Goal: Task Accomplishment & Management: Complete application form

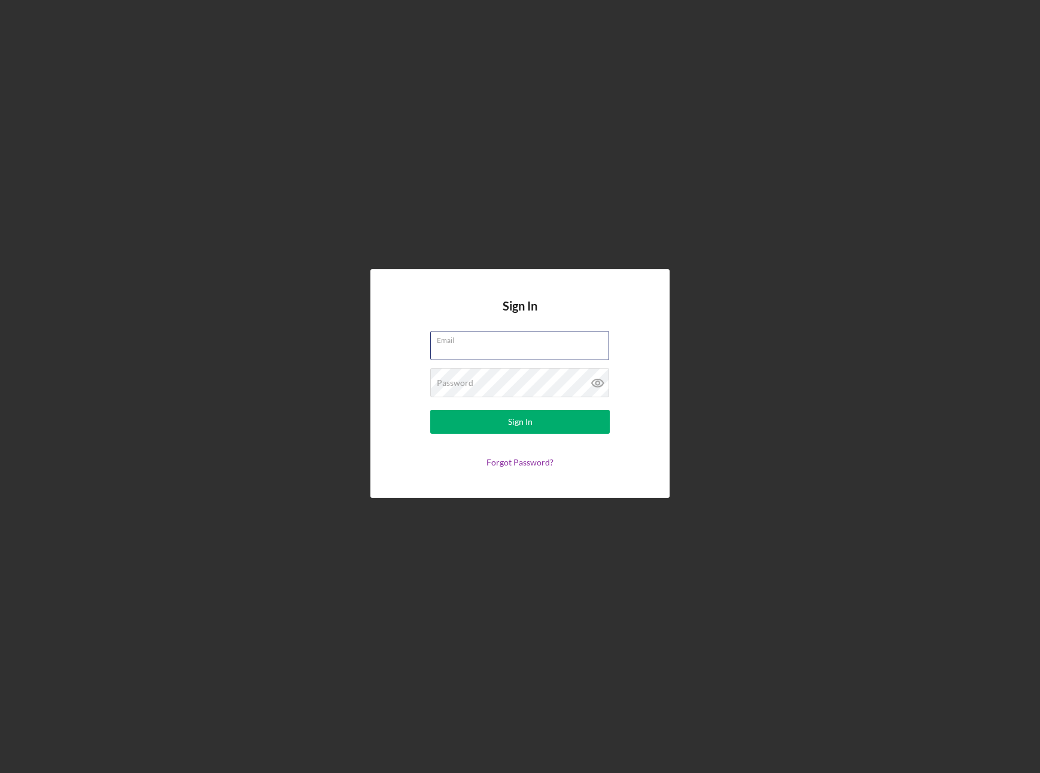
type input "[PERSON_NAME][EMAIL_ADDRESS][DOMAIN_NAME]"
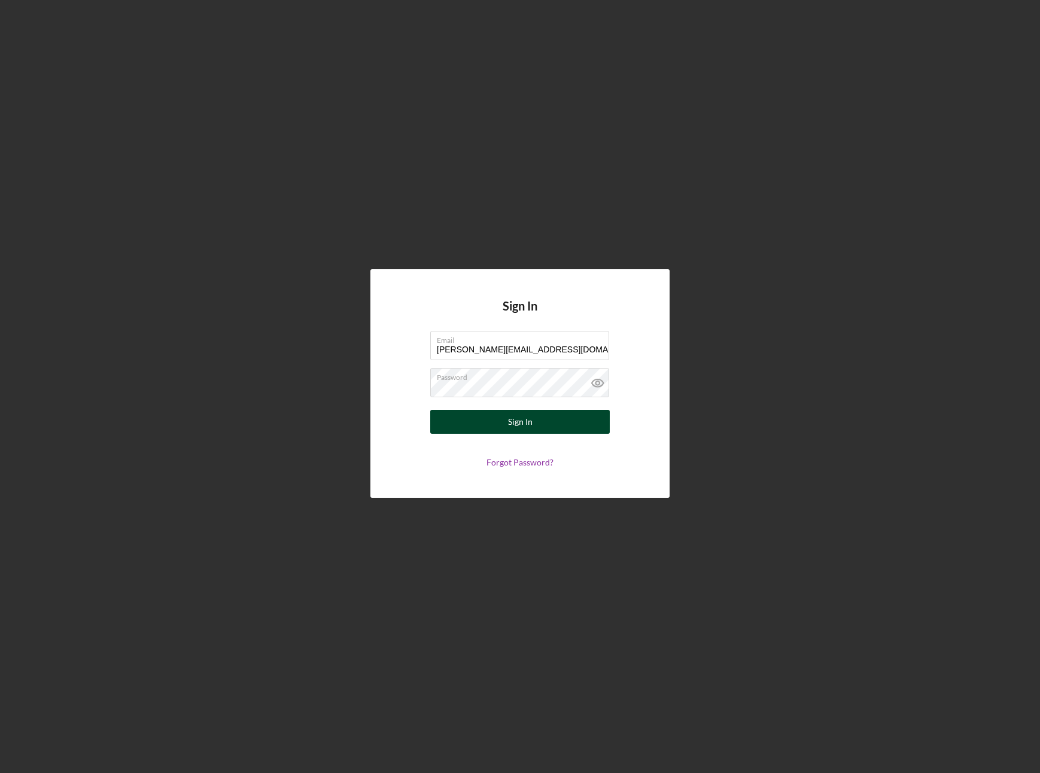
click at [520, 424] on div "Sign In" at bounding box center [520, 422] width 25 height 24
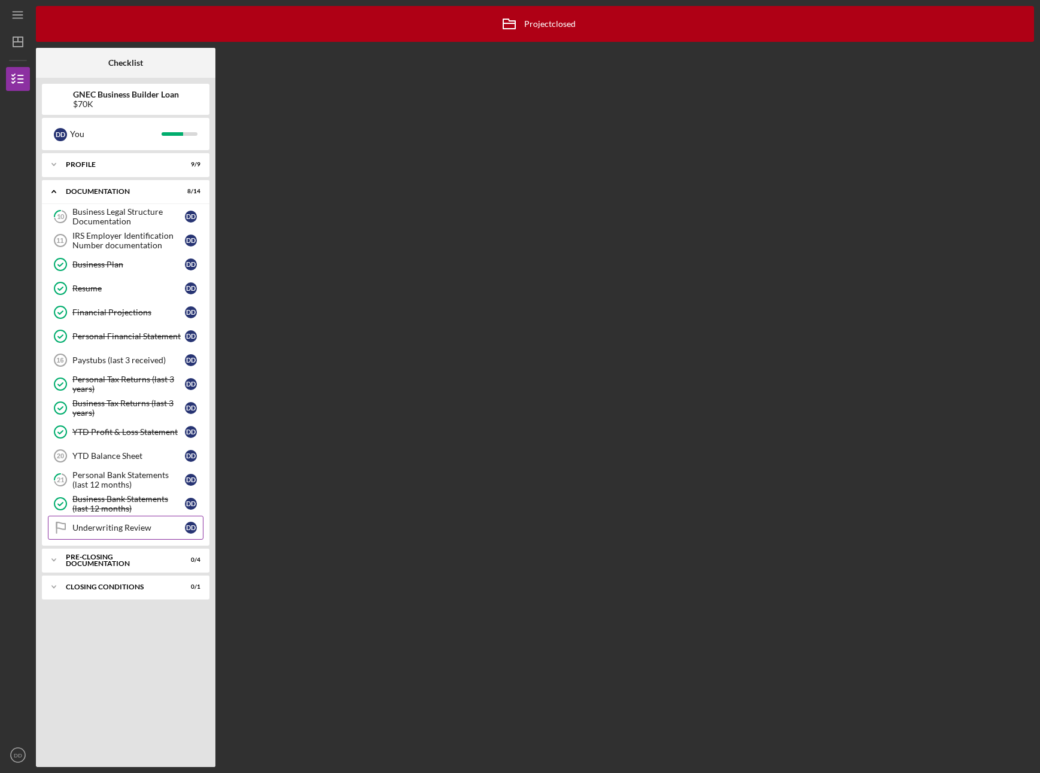
click at [123, 531] on div "Underwriting Review" at bounding box center [128, 528] width 113 height 10
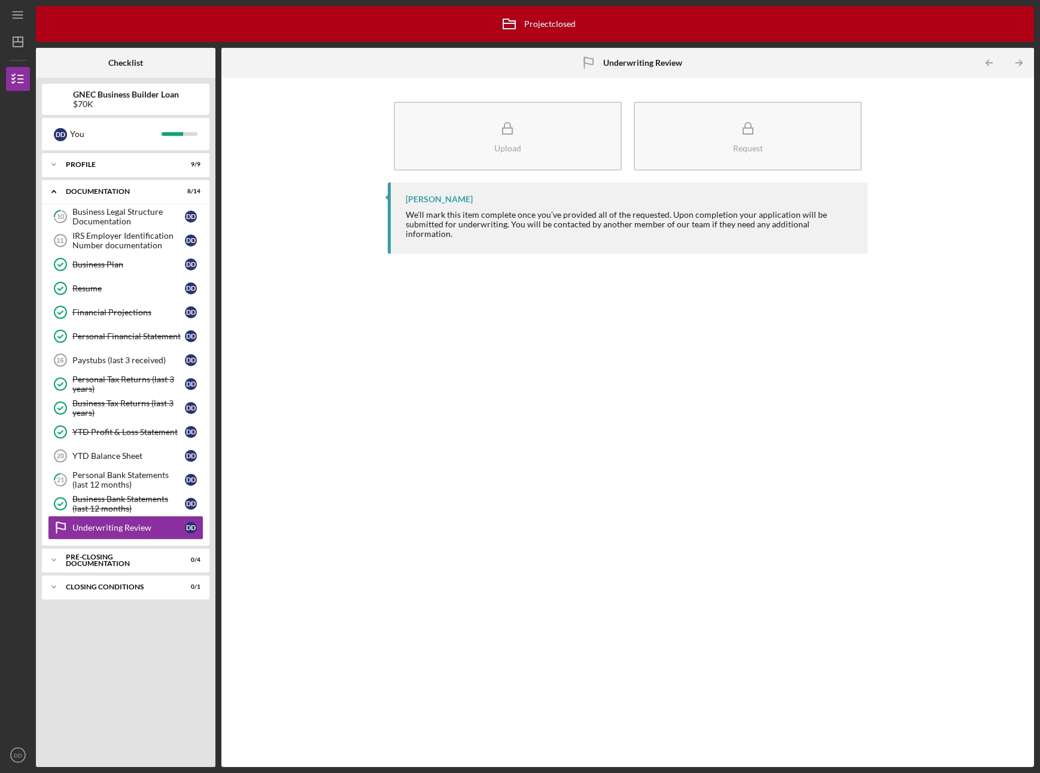
click at [451, 202] on div "[PERSON_NAME]" at bounding box center [439, 200] width 67 height 10
click at [50, 560] on icon "Icon/Expander" at bounding box center [54, 560] width 24 height 24
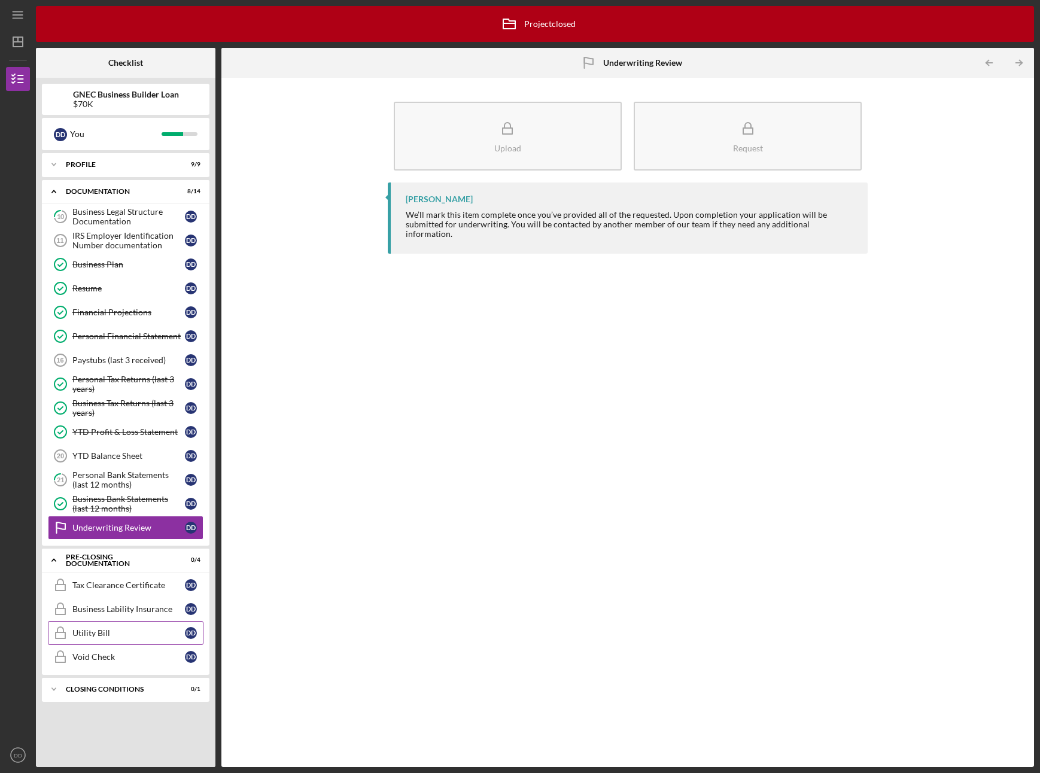
click at [101, 636] on div "Utility Bill" at bounding box center [128, 634] width 113 height 10
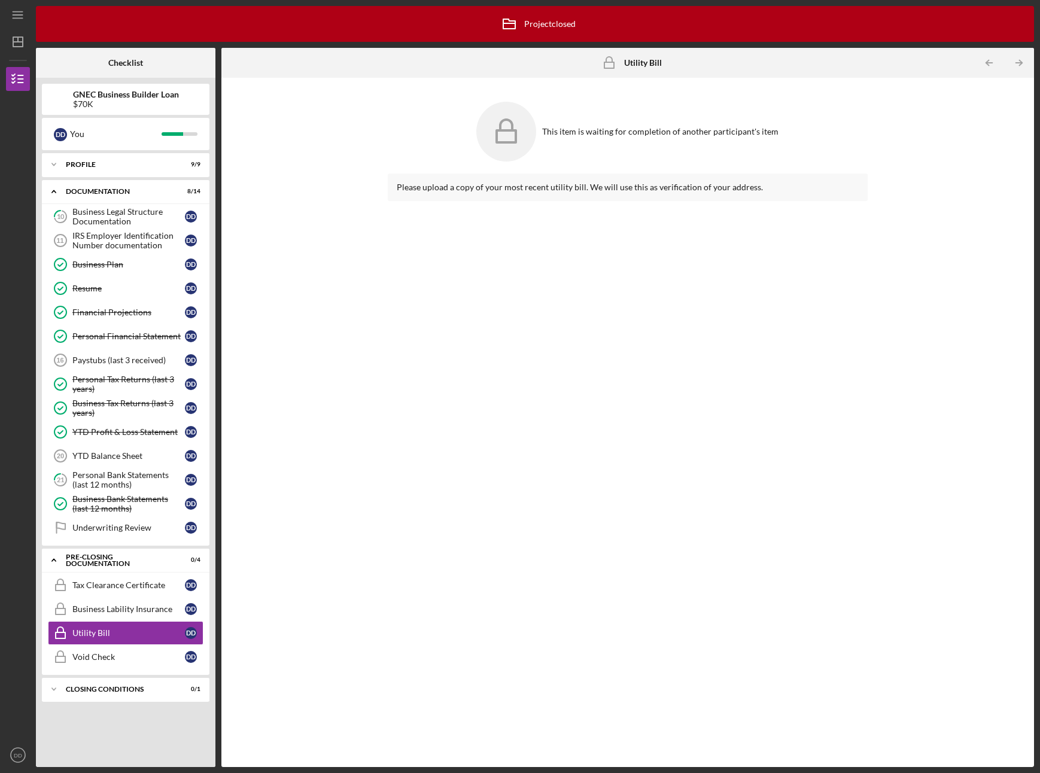
click at [516, 132] on rect at bounding box center [506, 137] width 19 height 12
click at [624, 192] on div "Please upload a copy of your most recent utility bill. We will use this as veri…" at bounding box center [628, 188] width 481 height 28
click at [587, 192] on div "Please upload a copy of your most recent utility bill. We will use this as veri…" at bounding box center [628, 188] width 481 height 28
click at [569, 134] on div "This item is waiting for completion of another participant's item" at bounding box center [660, 132] width 236 height 10
click at [614, 59] on icon "Utility Bill" at bounding box center [609, 63] width 30 height 30
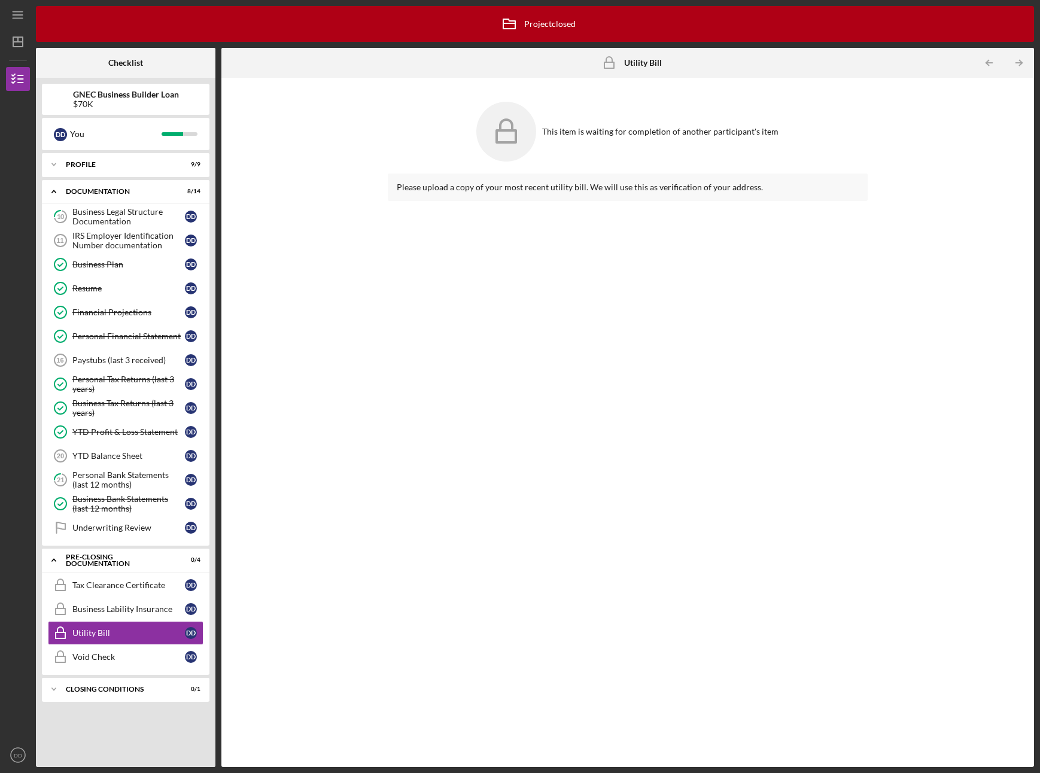
click at [526, 181] on div "Please upload a copy of your most recent utility bill. We will use this as veri…" at bounding box center [628, 188] width 481 height 28
click at [51, 561] on icon "Icon/Expander" at bounding box center [54, 560] width 24 height 24
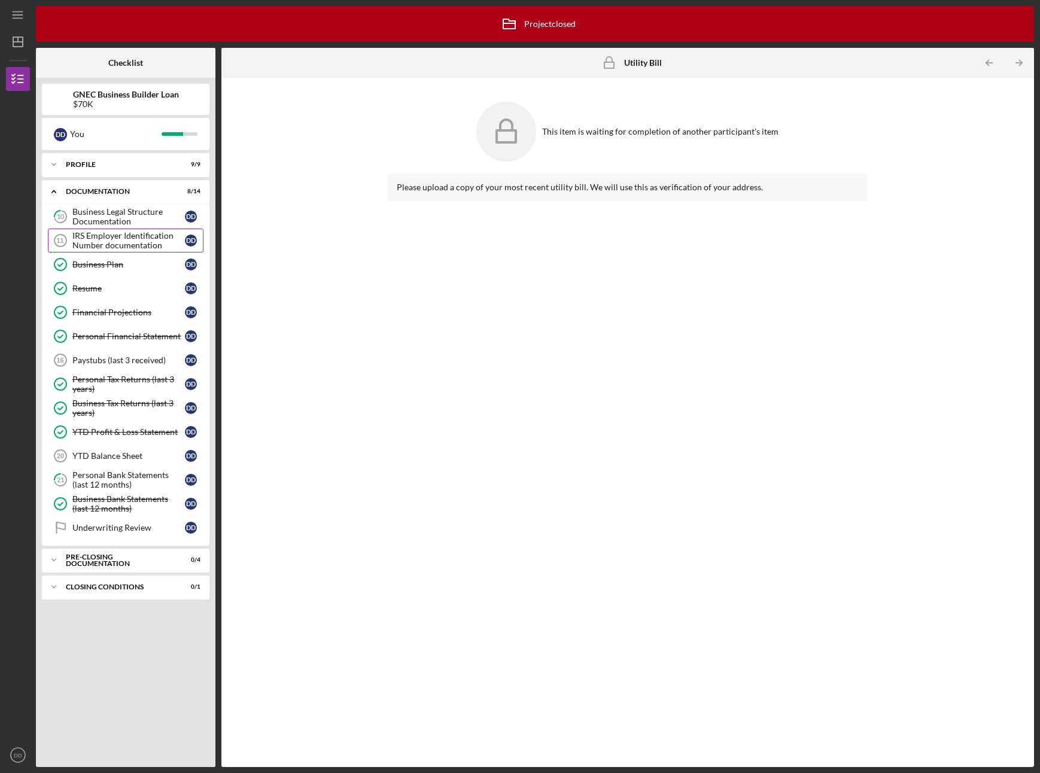
click at [97, 238] on div "IRS Employer Identification Number documentation" at bounding box center [128, 240] width 113 height 19
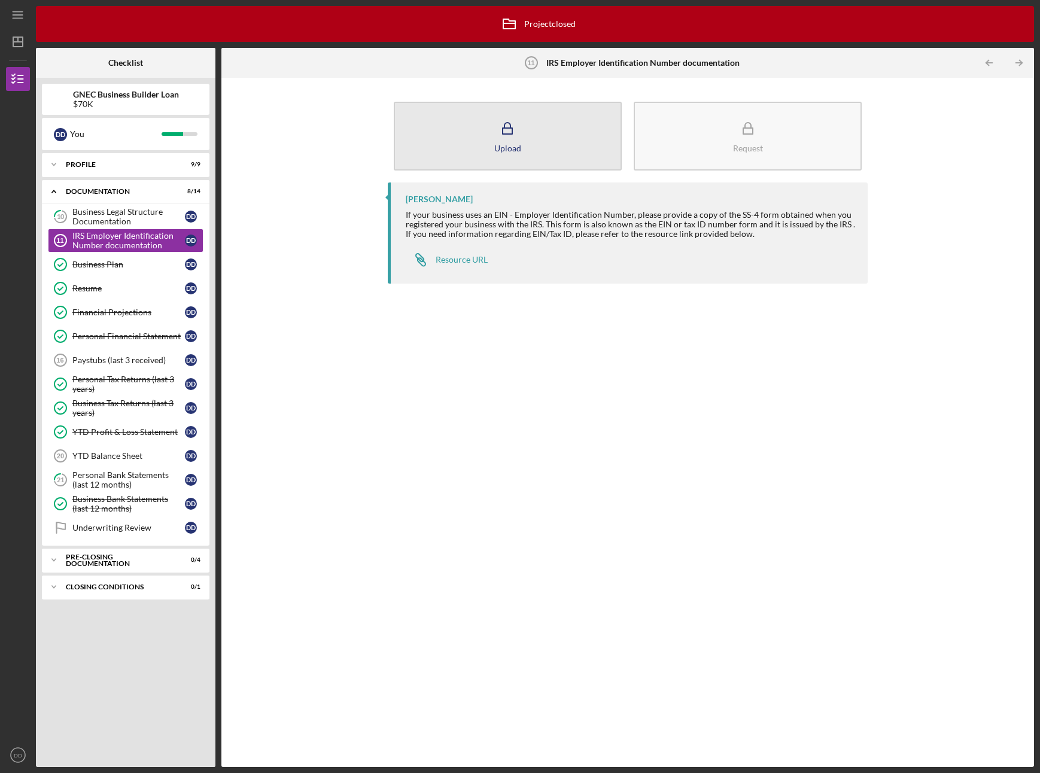
click at [507, 131] on icon "button" at bounding box center [508, 129] width 30 height 30
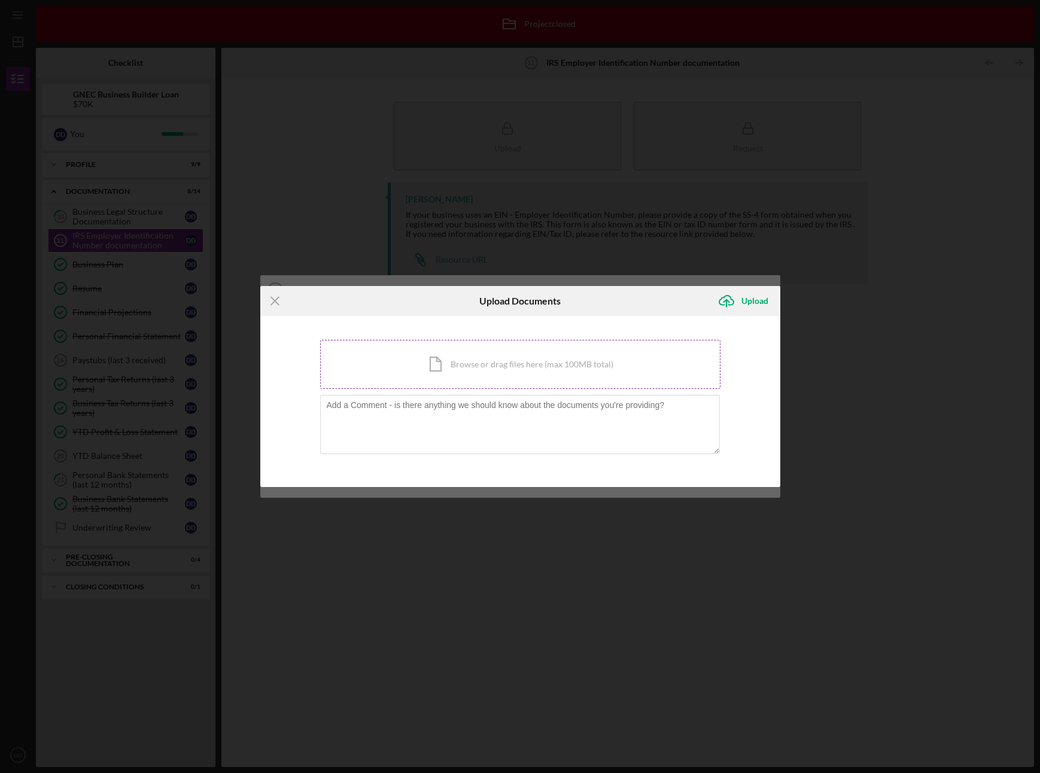
click at [499, 366] on div "Icon/Document Browse or drag files here (max 100MB total) Tap to choose files o…" at bounding box center [520, 364] width 401 height 49
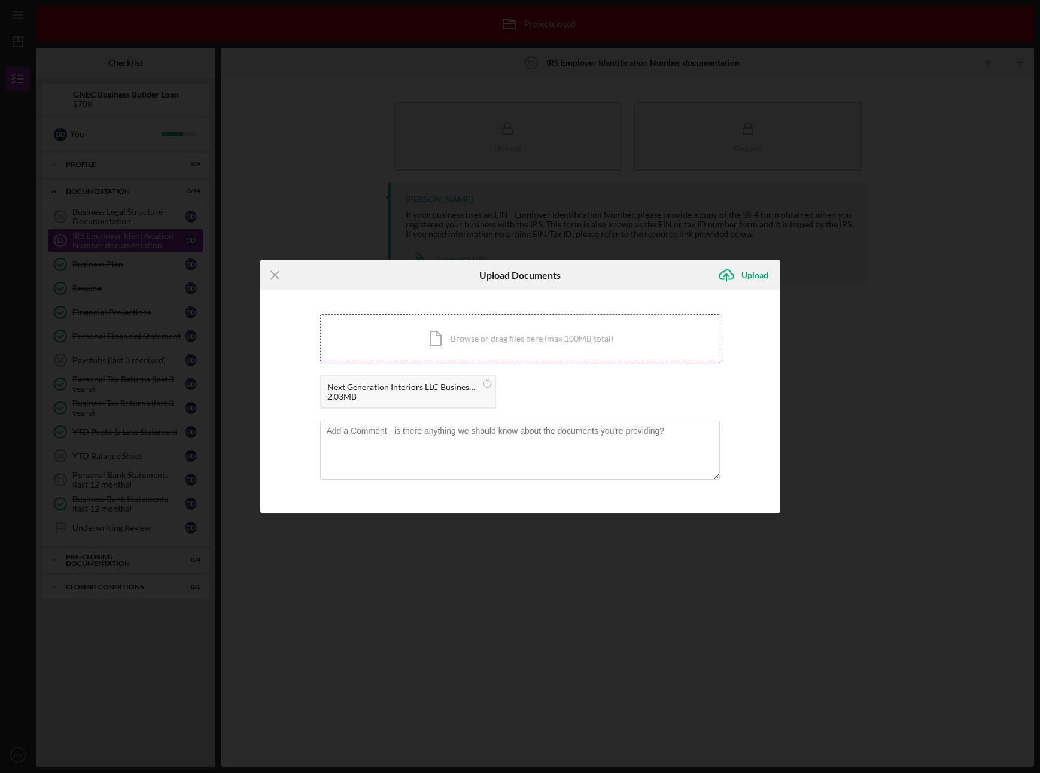
click at [439, 339] on div "Icon/Document Browse or drag files here (max 100MB total) Tap to choose files o…" at bounding box center [520, 338] width 401 height 49
click at [750, 274] on div "Upload" at bounding box center [755, 275] width 27 height 24
